Goal: Navigation & Orientation: Find specific page/section

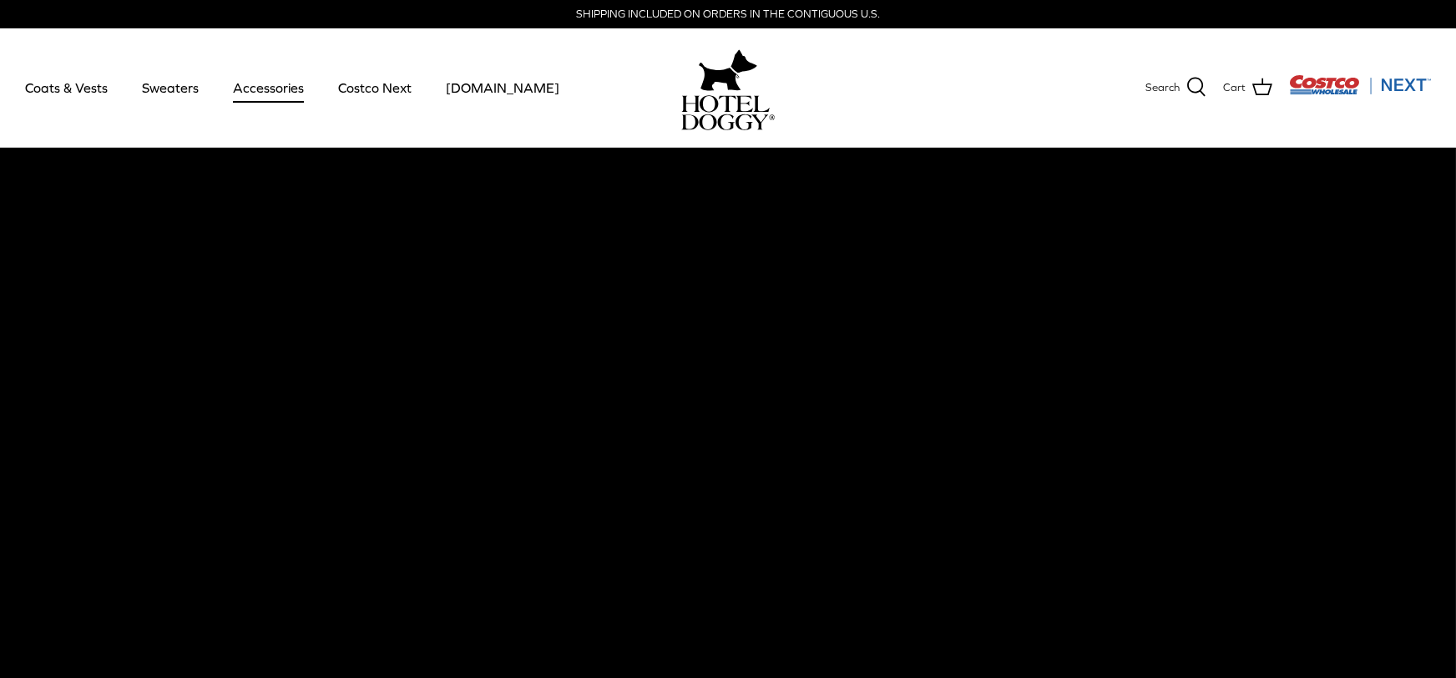
click at [261, 84] on link "Accessories" at bounding box center [268, 87] width 101 height 57
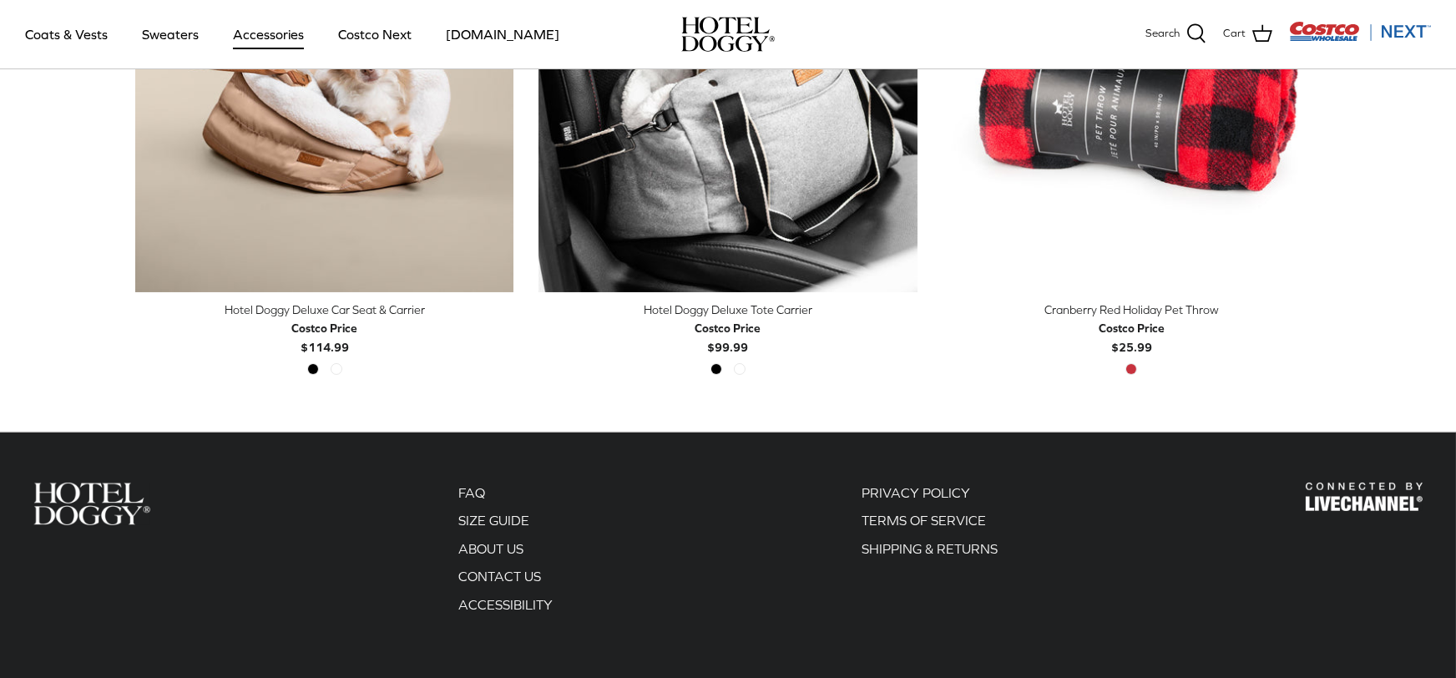
scroll to position [632, 0]
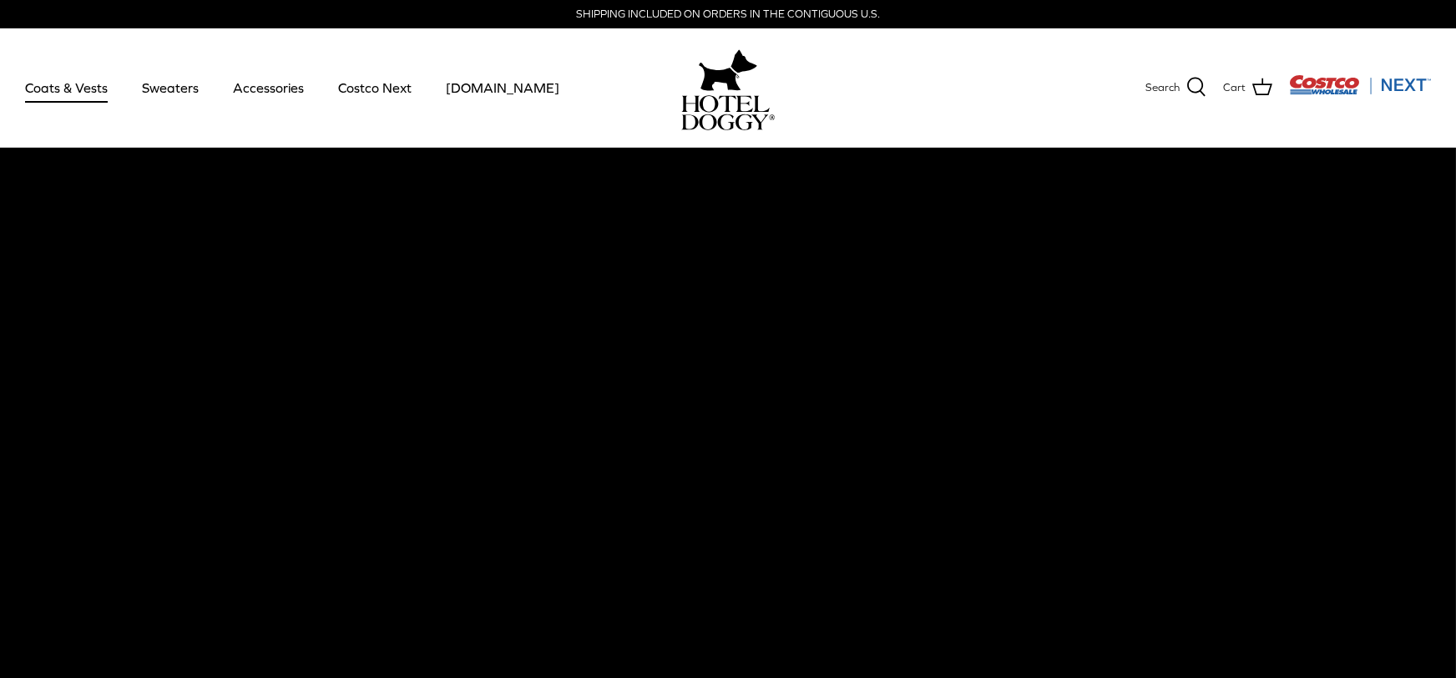
click at [95, 88] on link "Coats & Vests" at bounding box center [66, 87] width 113 height 57
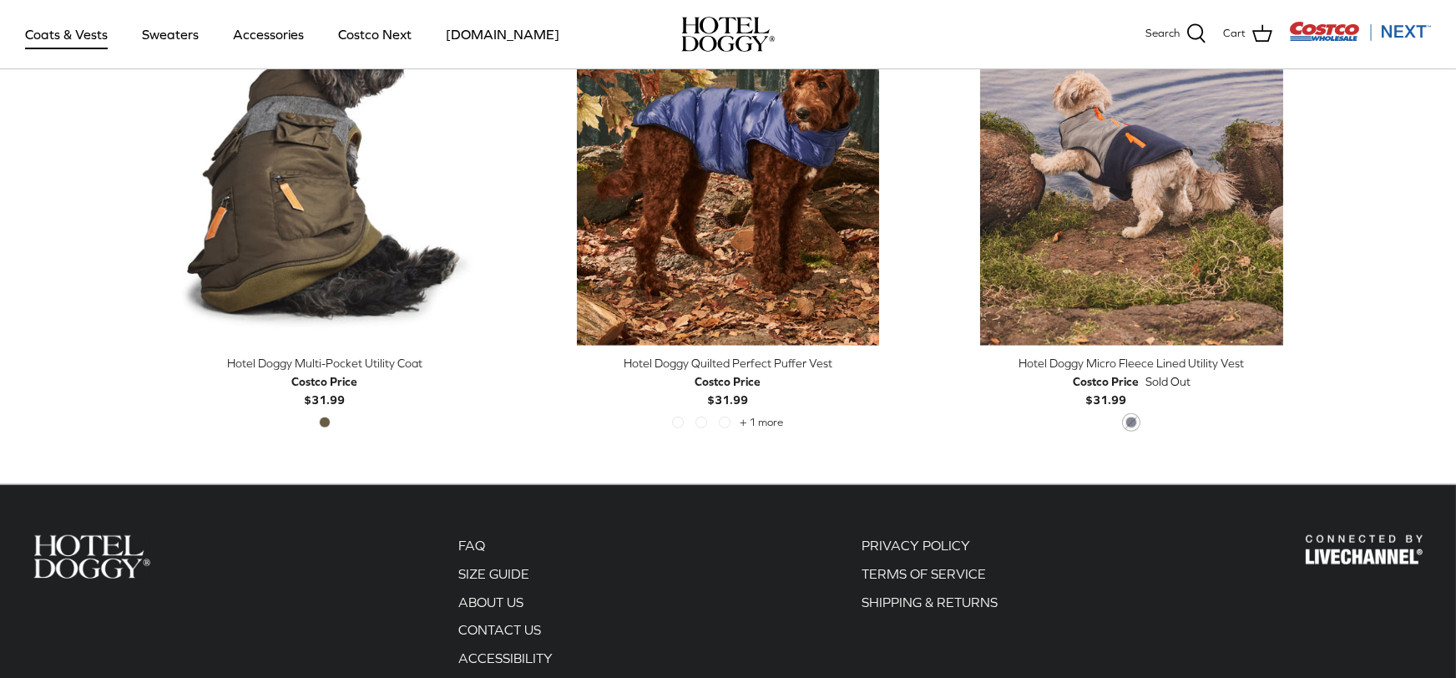
scroll to position [3757, 0]
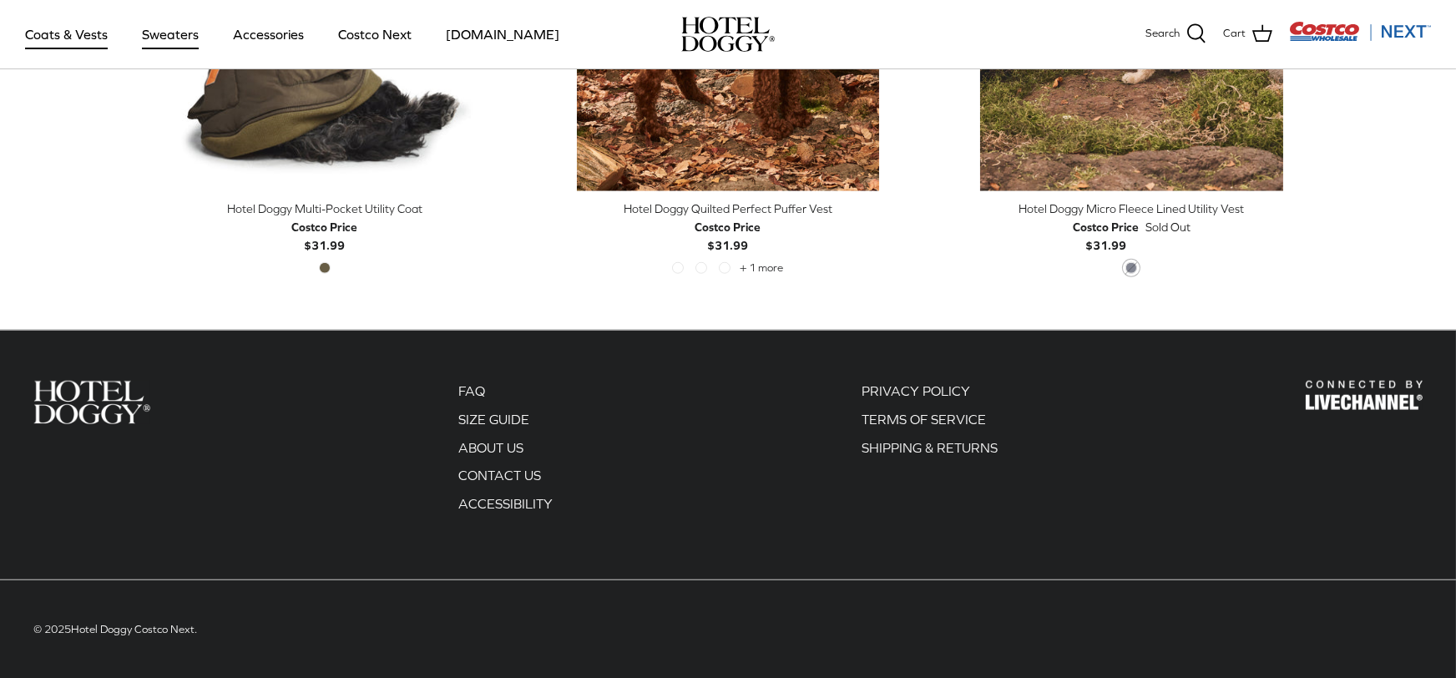
click at [176, 29] on link "Sweaters" at bounding box center [170, 34] width 87 height 57
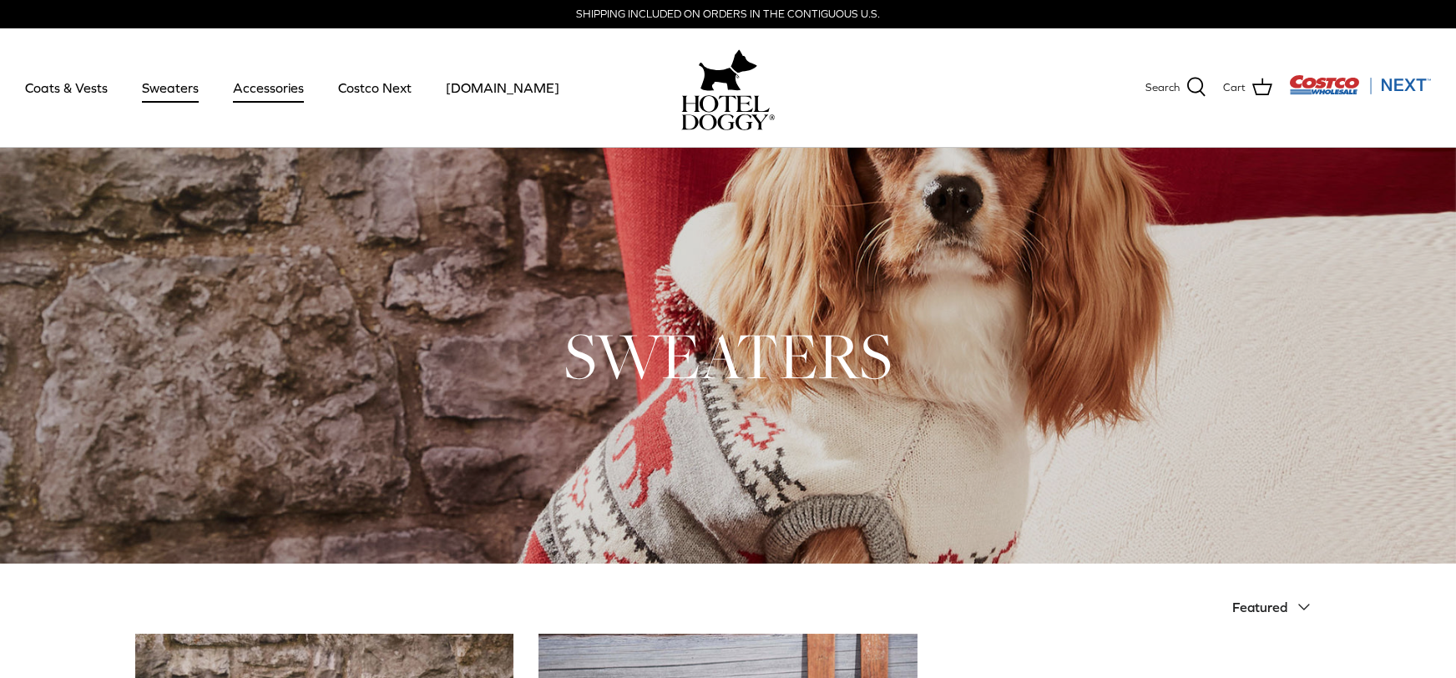
click at [265, 94] on link "Accessories" at bounding box center [268, 87] width 101 height 57
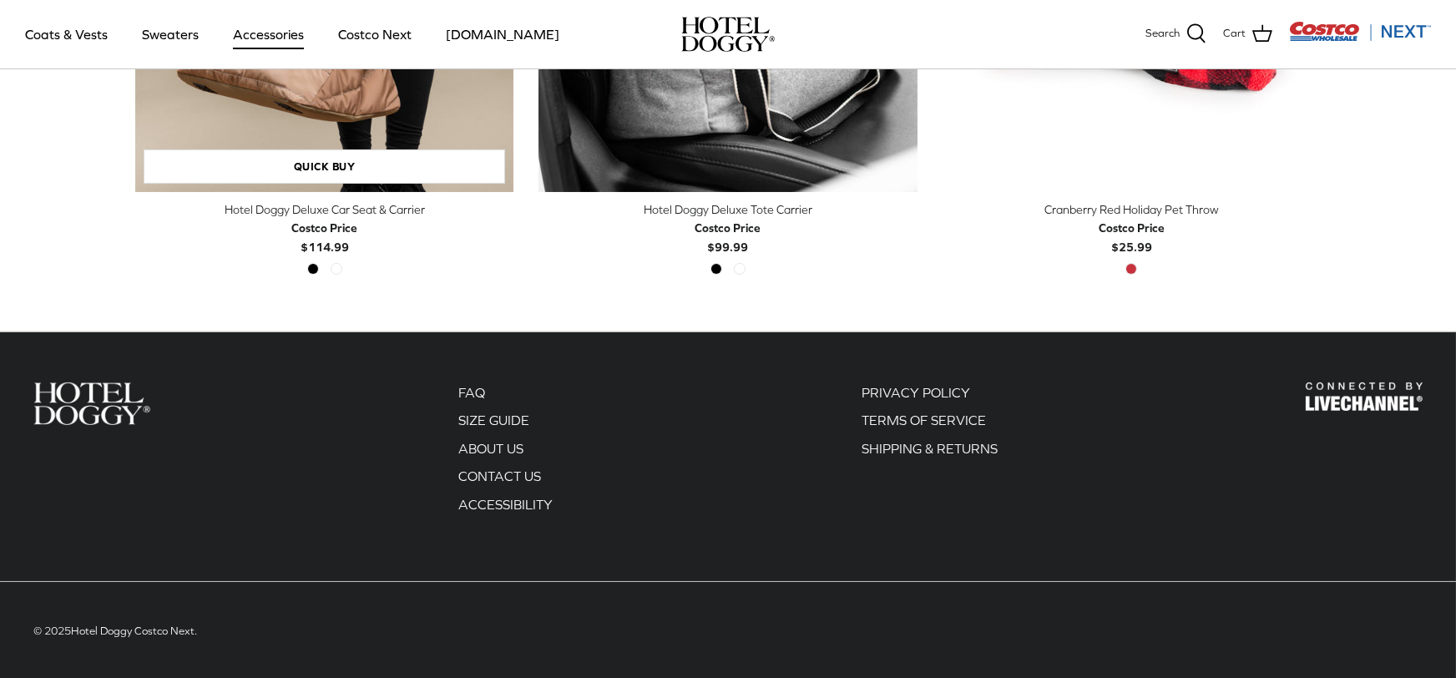
scroll to position [702, 0]
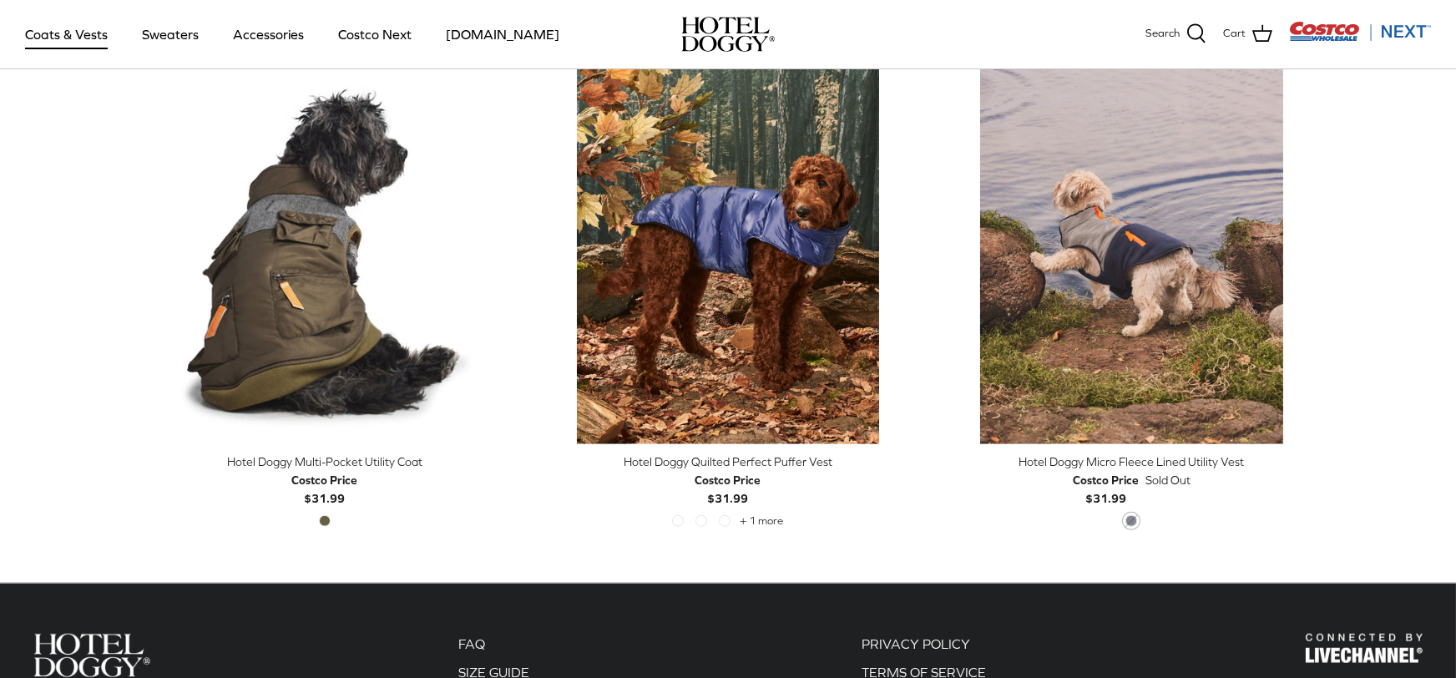
scroll to position [3271, 0]
